Goal: Contribute content: Contribute content

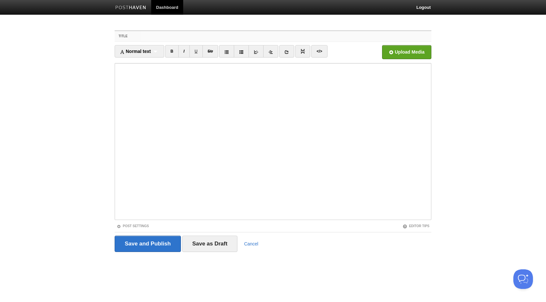
click at [153, 35] on input "Title" at bounding box center [286, 36] width 290 height 10
paste input "[URL][DOMAIN_NAME]"
drag, startPoint x: 300, startPoint y: 32, endPoint x: 129, endPoint y: 32, distance: 171.4
click at [129, 32] on div "Title [URL][DOMAIN_NAME]" at bounding box center [273, 36] width 317 height 11
paste input "[PERSON_NAME] and the Sniffers - Echoes with [PERSON_NAME] - ARTE Concert"
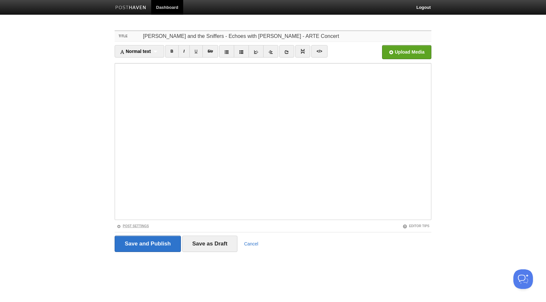
type input "[PERSON_NAME] and the Sniffers - Echoes with [PERSON_NAME] - ARTE Concert"
click at [134, 227] on link "Post Settings" at bounding box center [133, 226] width 32 height 4
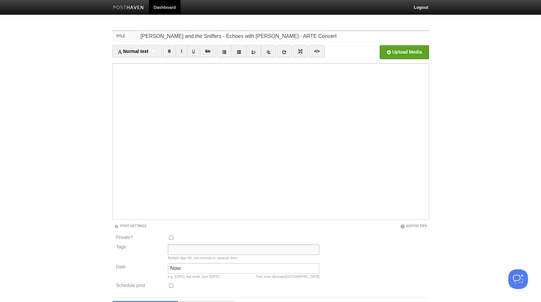
drag, startPoint x: 180, startPoint y: 249, endPoint x: 192, endPoint y: 247, distance: 12.4
click at [181, 249] on input "Tags" at bounding box center [244, 249] width 152 height 10
type input "🎶"
drag, startPoint x: 179, startPoint y: 252, endPoint x: 163, endPoint y: 251, distance: 16.4
click at [163, 251] on div "Tags 🎶 Multiple tags OK, use commas to separate them." at bounding box center [217, 253] width 207 height 19
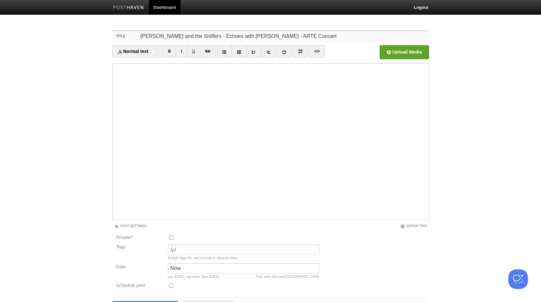
click at [141, 34] on input "[PERSON_NAME] and the Sniffers - Echoes with [PERSON_NAME] - ARTE Concert" at bounding box center [283, 36] width 290 height 10
paste input "🎶"
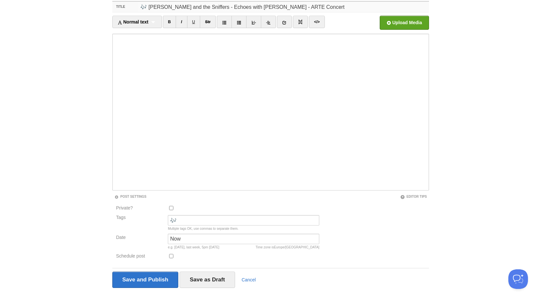
scroll to position [40, 0]
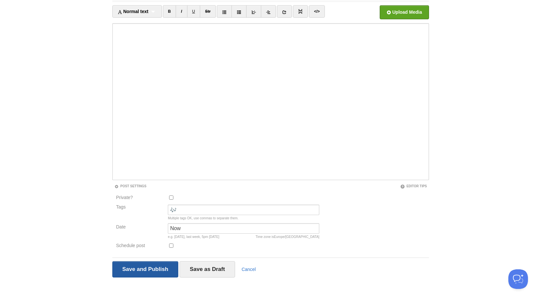
type input "🎶 [PERSON_NAME] and the Sniffers - Echoes with [PERSON_NAME] - ARTE Concert"
click at [159, 266] on input "Save and Publish" at bounding box center [145, 269] width 66 height 16
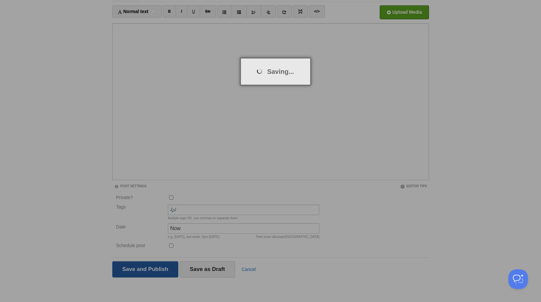
scroll to position [24, 0]
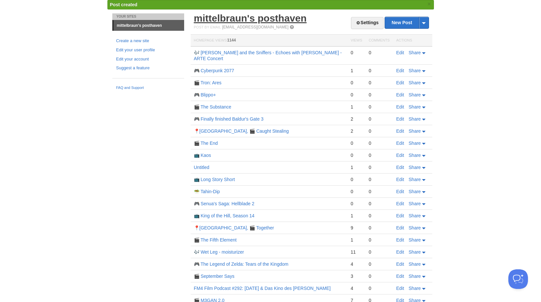
click at [241, 18] on link "mittelbraun's posthaven" at bounding box center [250, 18] width 113 height 11
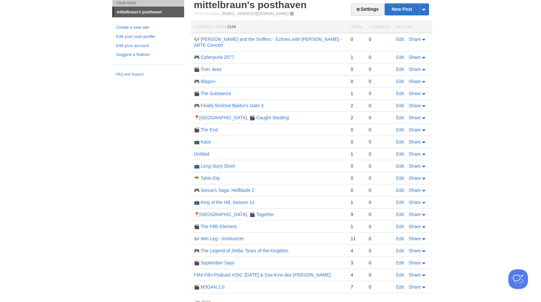
click at [213, 67] on link "🎬 Tron: Ares" at bounding box center [208, 69] width 28 height 5
click at [243, 103] on link "🎮 Finally finished Baldur's Gate 3" at bounding box center [229, 105] width 70 height 5
